Goal: Navigation & Orientation: Find specific page/section

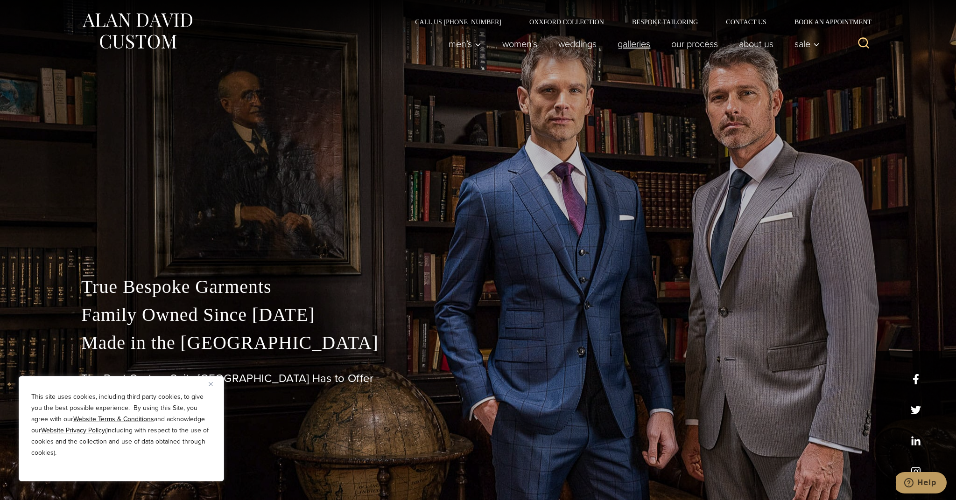
click at [627, 48] on link "Galleries" at bounding box center [634, 44] width 54 height 19
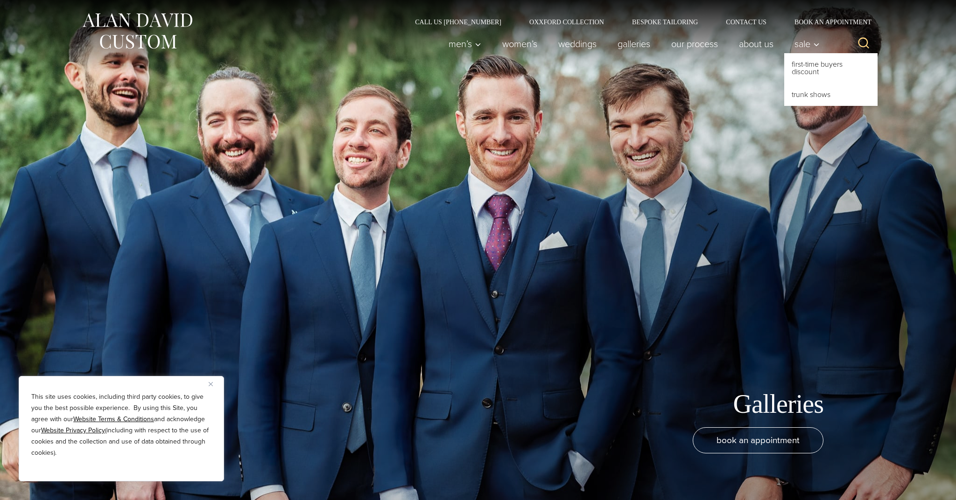
click at [805, 46] on span "Sale" at bounding box center [806, 43] width 25 height 9
click at [814, 46] on icon "Primary Navigation" at bounding box center [816, 45] width 8 height 8
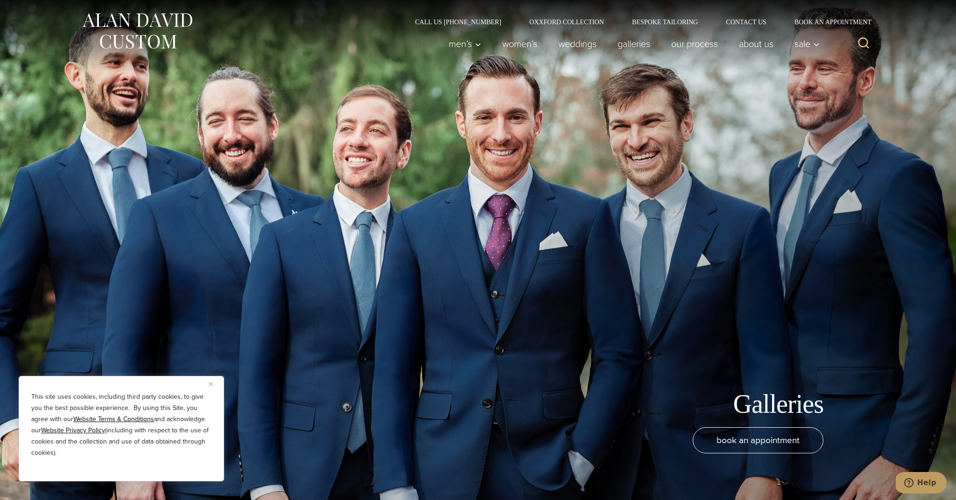
click at [759, 106] on div "Galleries book an appointment" at bounding box center [477, 250] width 765 height 500
click at [628, 48] on link "Galleries" at bounding box center [634, 44] width 54 height 19
drag, startPoint x: 272, startPoint y: 72, endPoint x: 259, endPoint y: 69, distance: 12.6
click at [272, 73] on div "Galleries book an appointment" at bounding box center [477, 250] width 765 height 500
